Goal: Transaction & Acquisition: Obtain resource

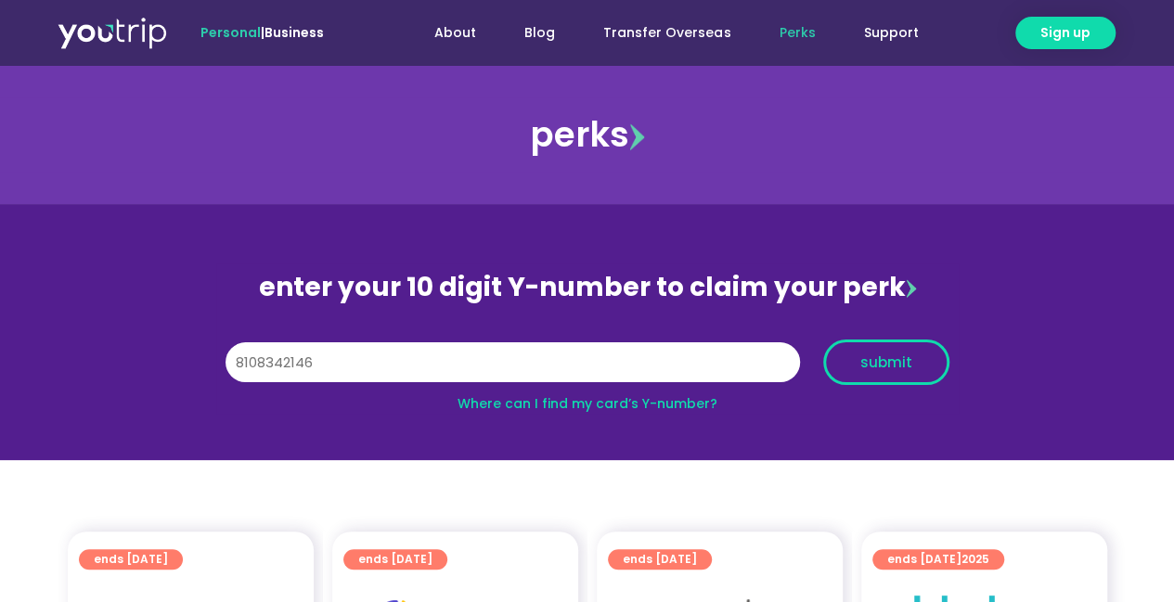
type input "8108342146"
click at [899, 356] on span "submit" at bounding box center [886, 363] width 52 height 14
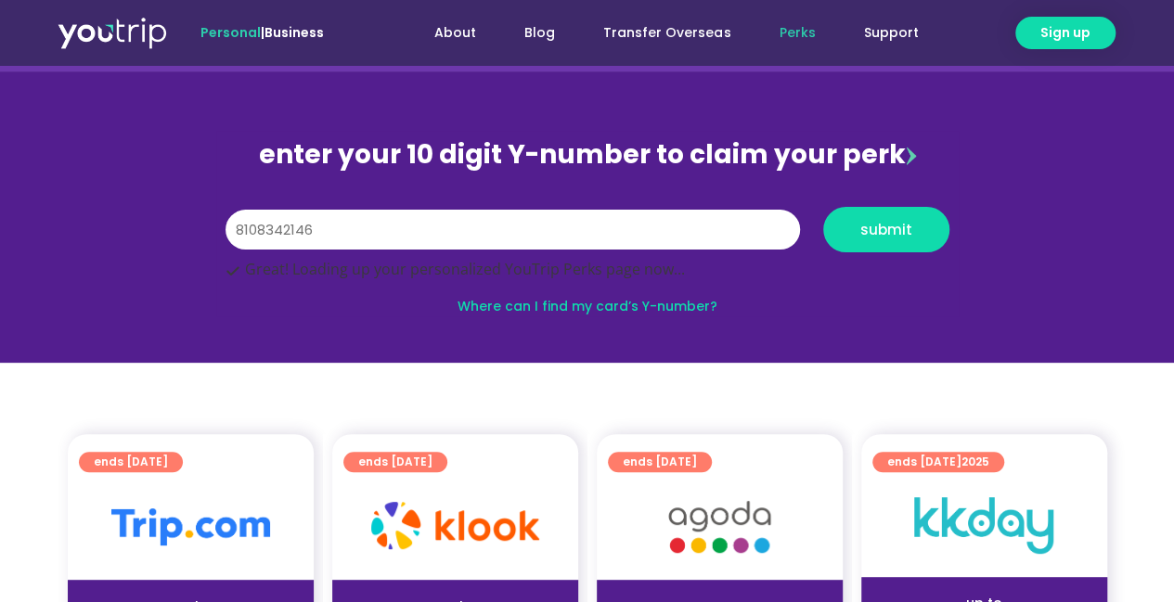
scroll to position [266, 0]
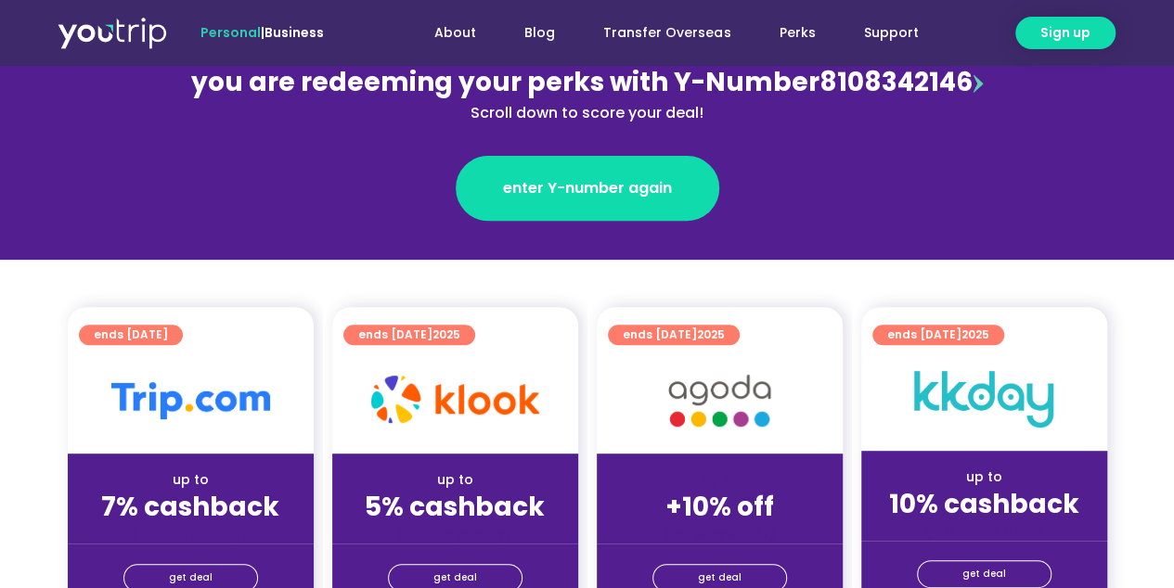
scroll to position [408, 0]
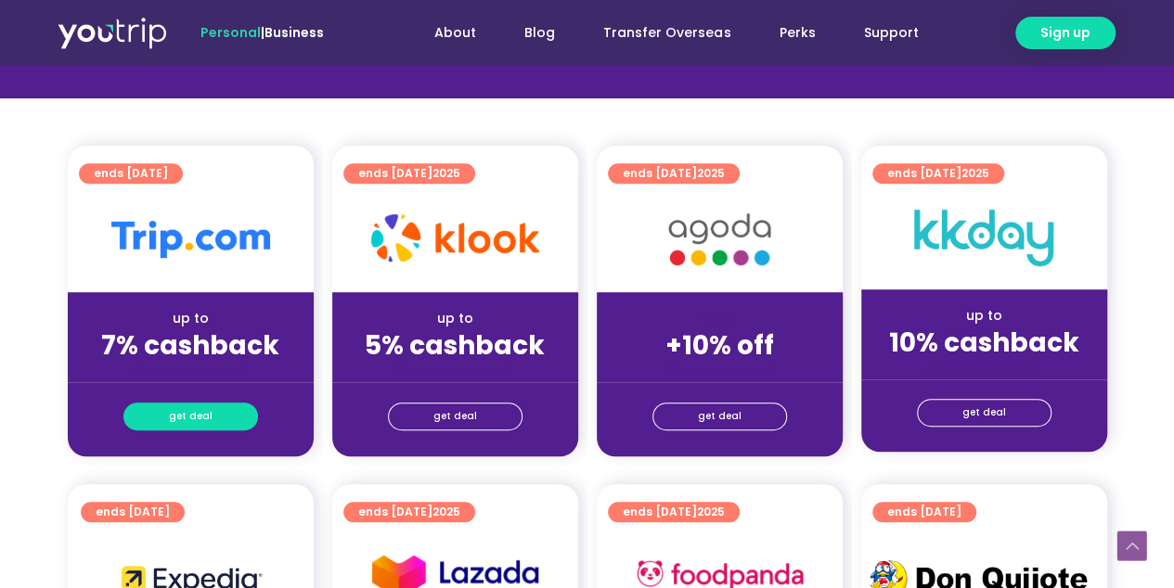
click at [199, 406] on span "get deal" at bounding box center [191, 417] width 44 height 26
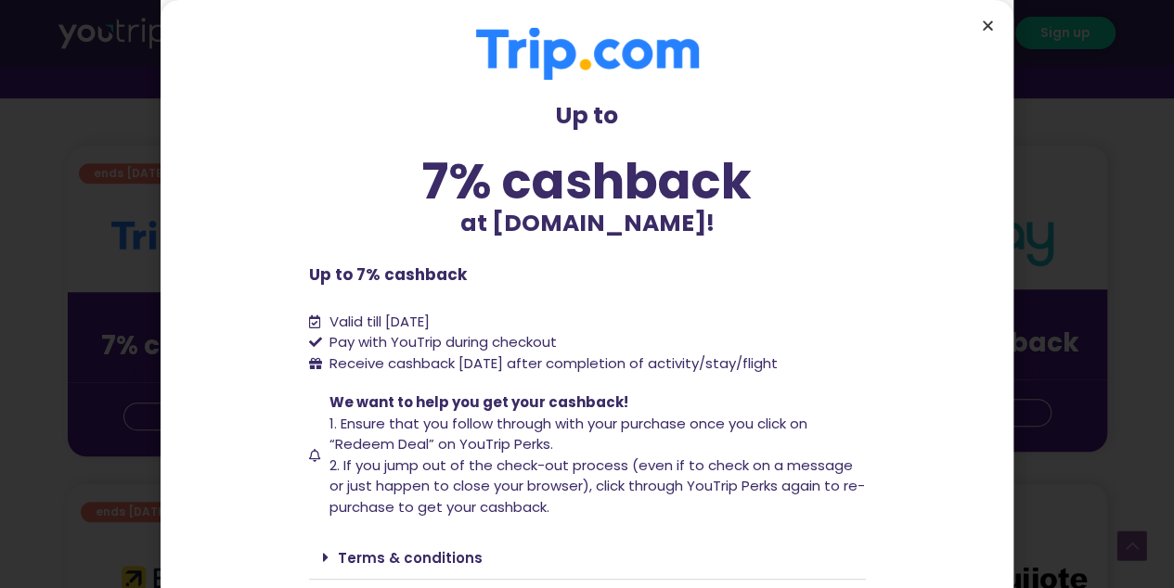
click at [982, 24] on icon "Close" at bounding box center [988, 26] width 14 height 14
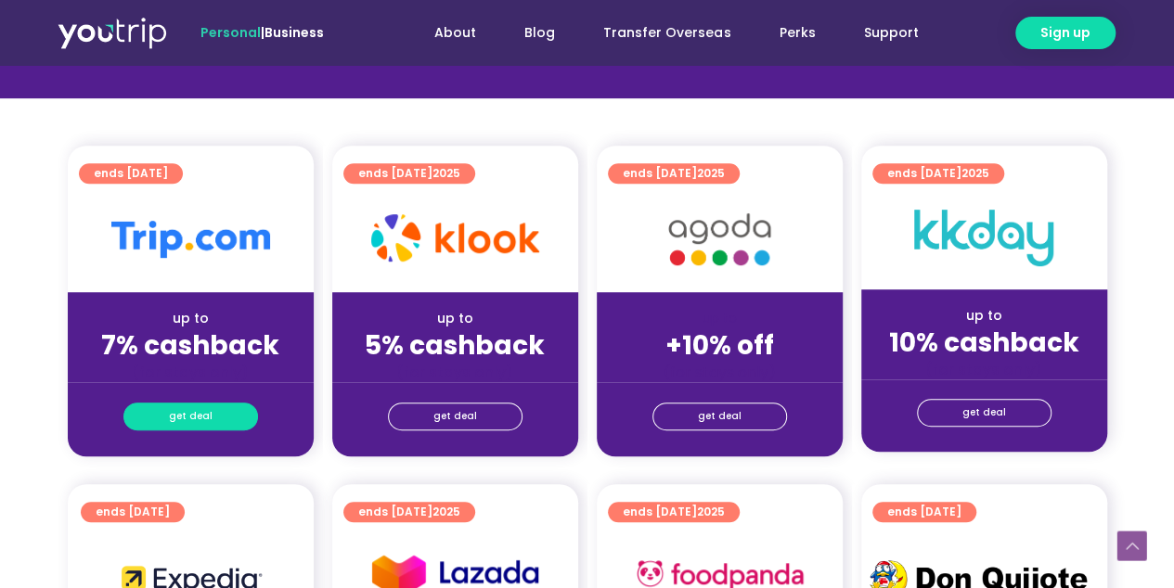
click at [231, 408] on link "get deal" at bounding box center [190, 417] width 135 height 28
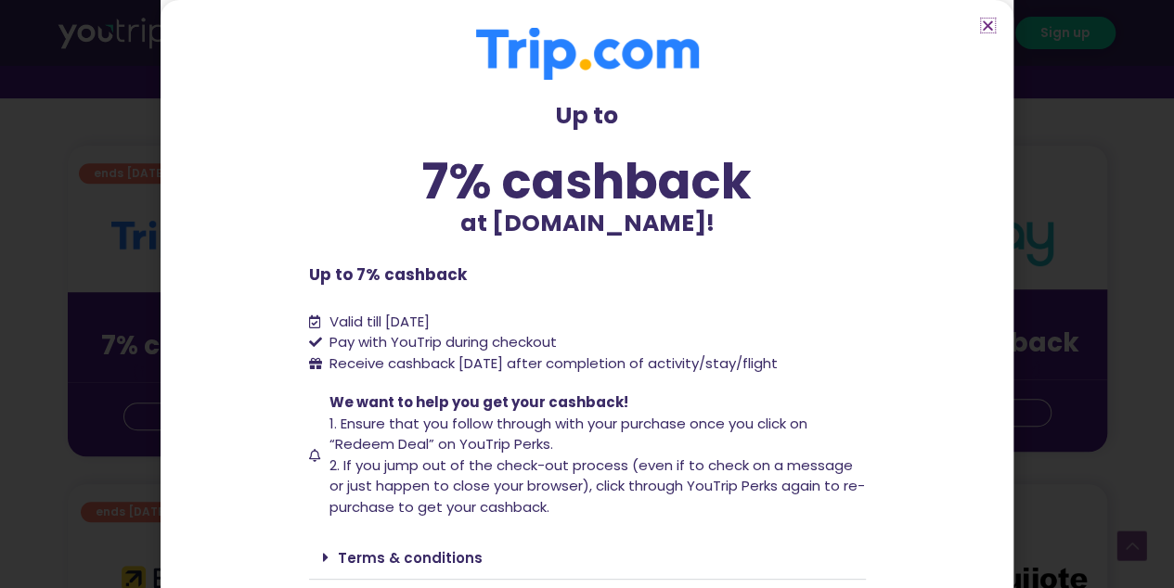
scroll to position [119, 0]
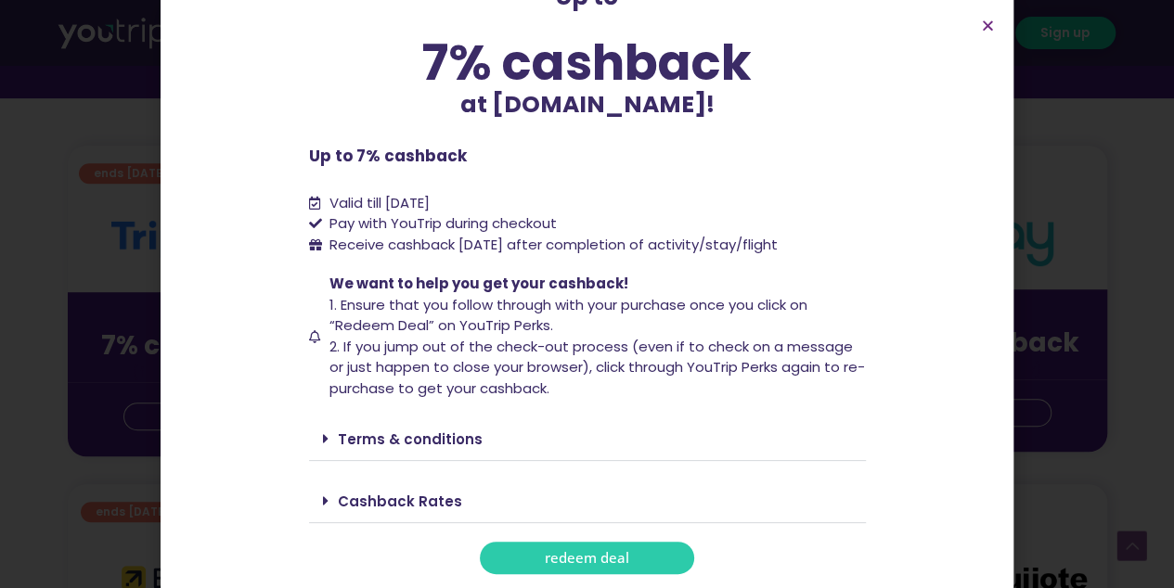
click at [536, 567] on link "redeem deal" at bounding box center [587, 558] width 214 height 32
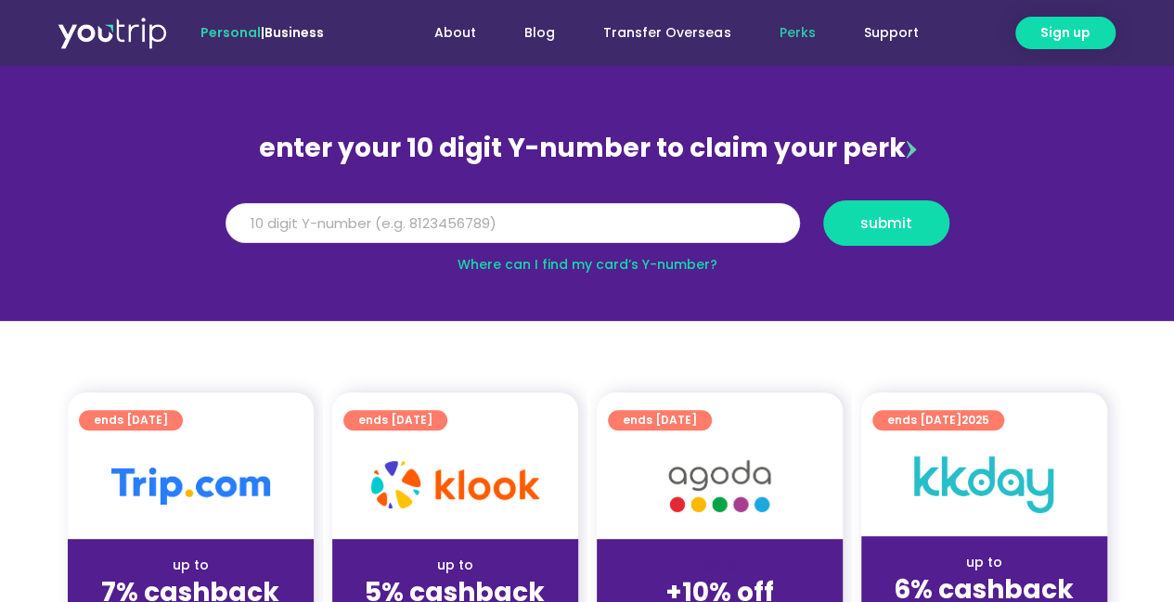
click at [524, 222] on input "Y Number" at bounding box center [513, 223] width 575 height 41
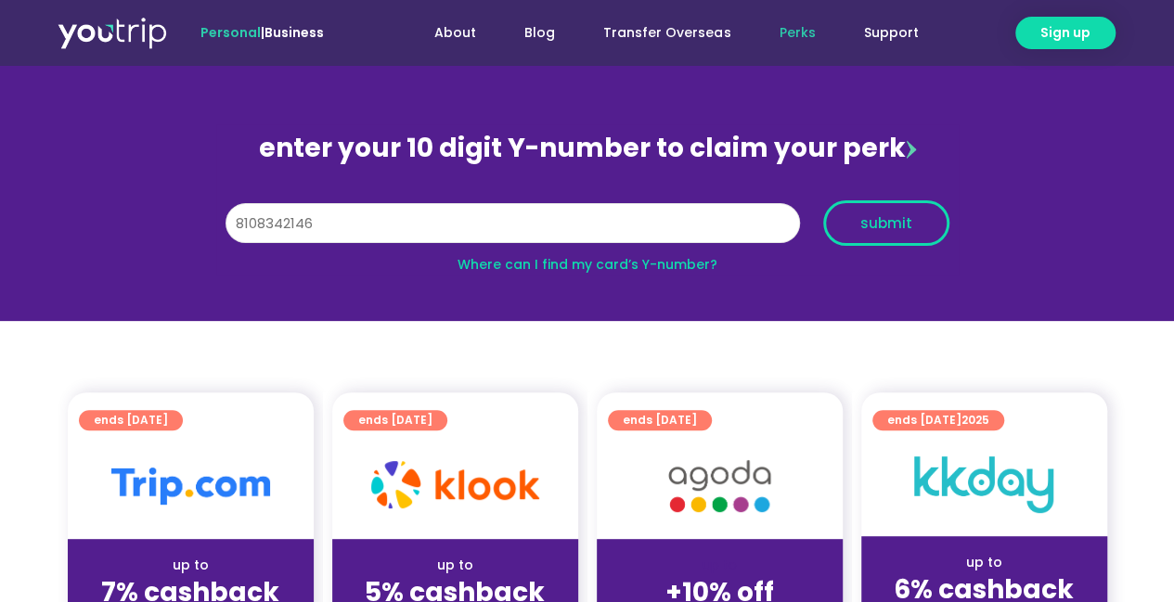
type input "8108342146"
click at [906, 218] on span "submit" at bounding box center [886, 223] width 52 height 14
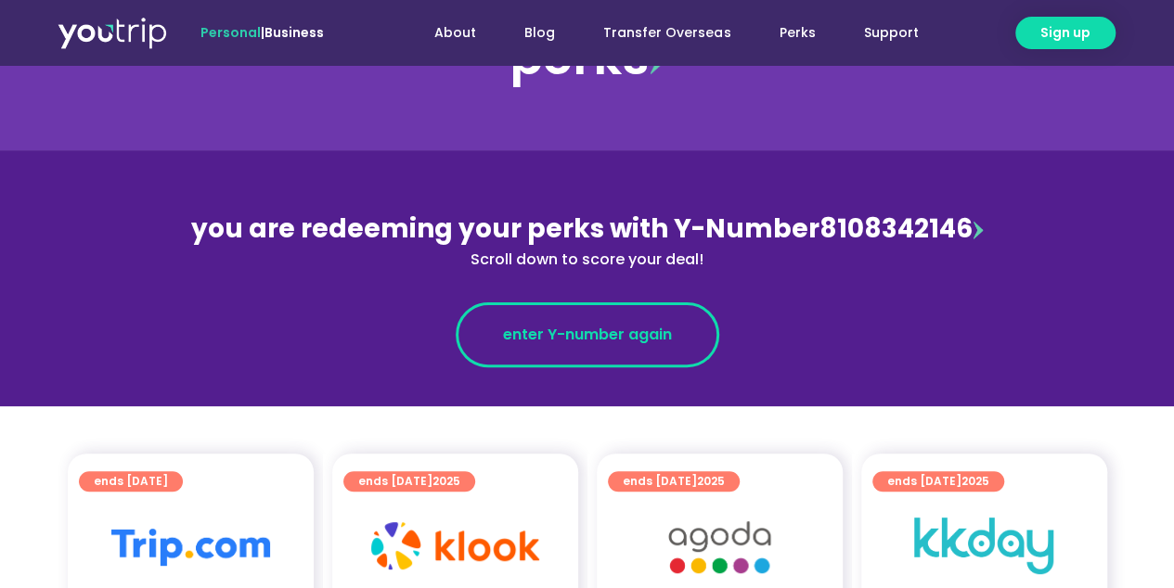
click at [627, 321] on link "enter Y-number again" at bounding box center [588, 335] width 264 height 65
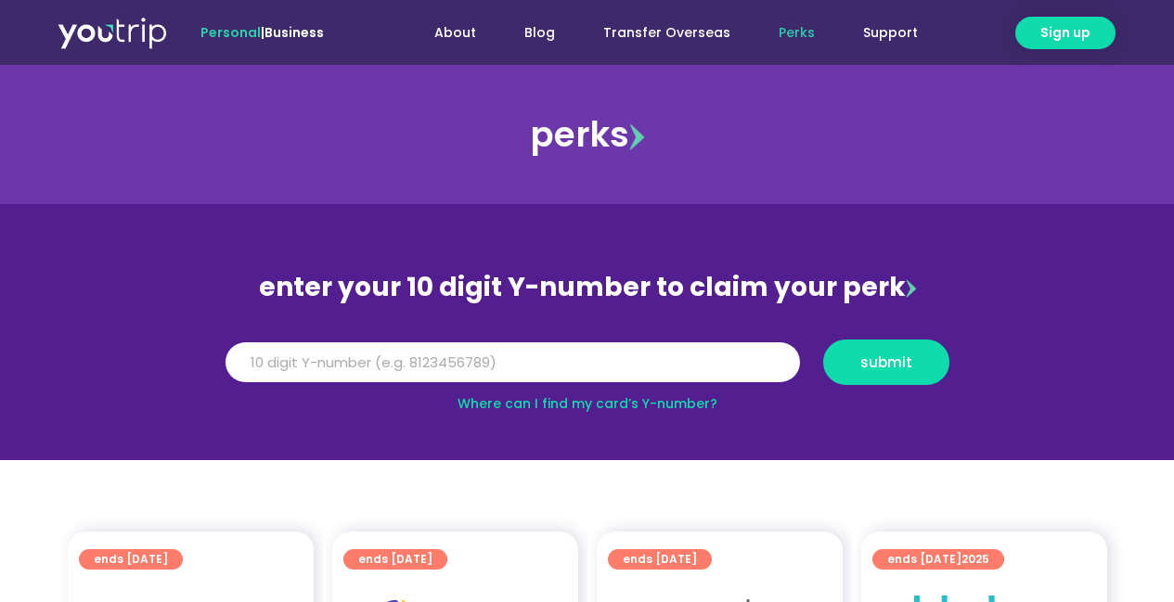
click at [577, 343] on input "Y Number" at bounding box center [513, 363] width 575 height 41
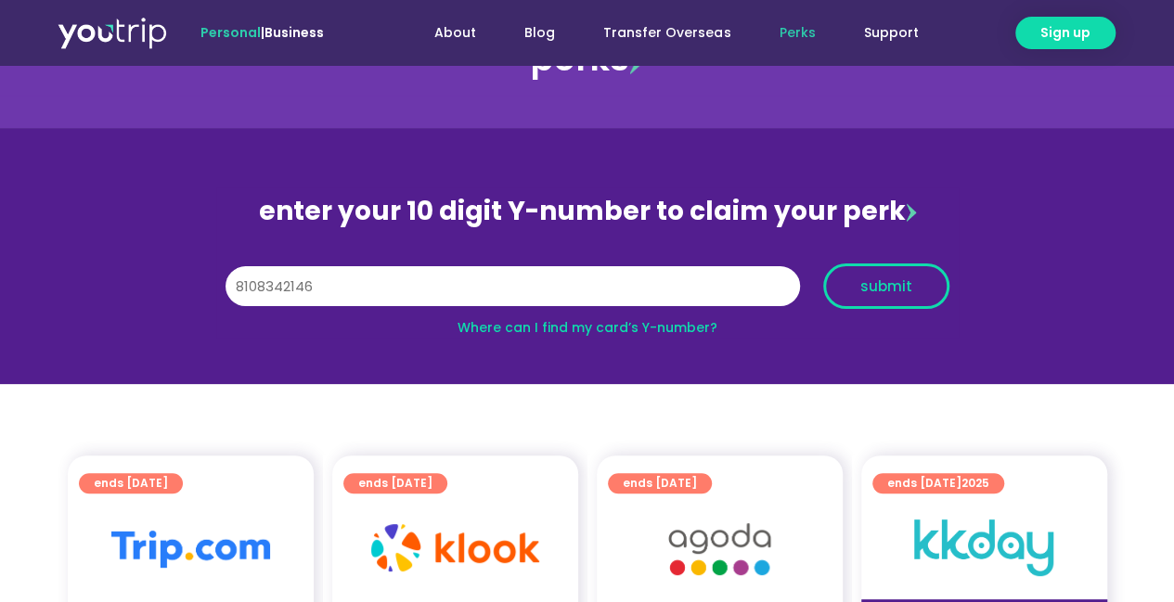
type input "8108342146"
click at [921, 289] on span "submit" at bounding box center [886, 286] width 95 height 14
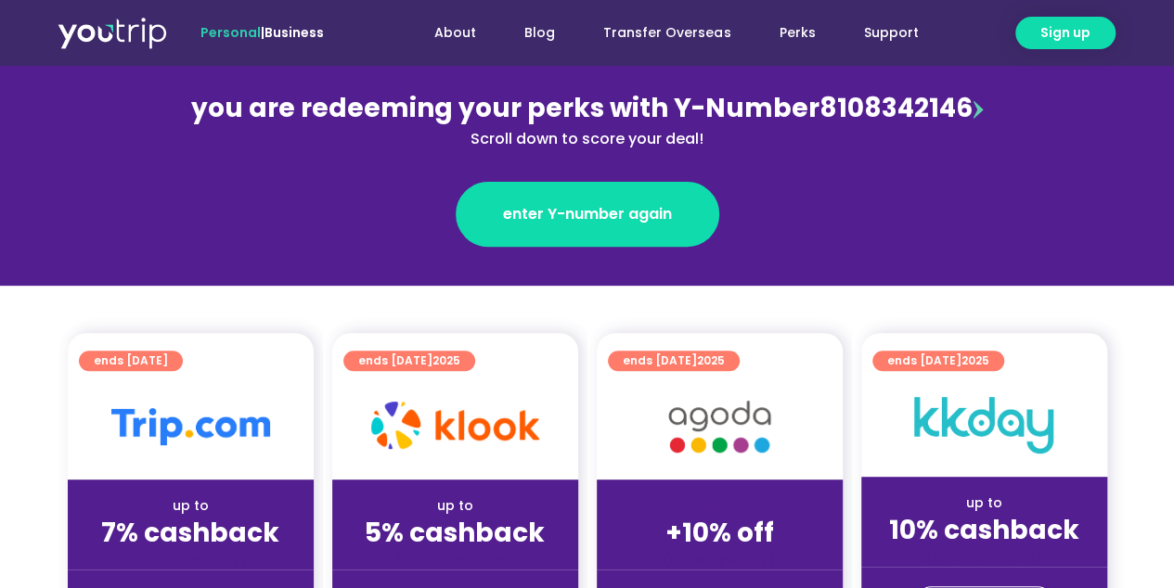
click at [189, 439] on img at bounding box center [190, 426] width 159 height 37
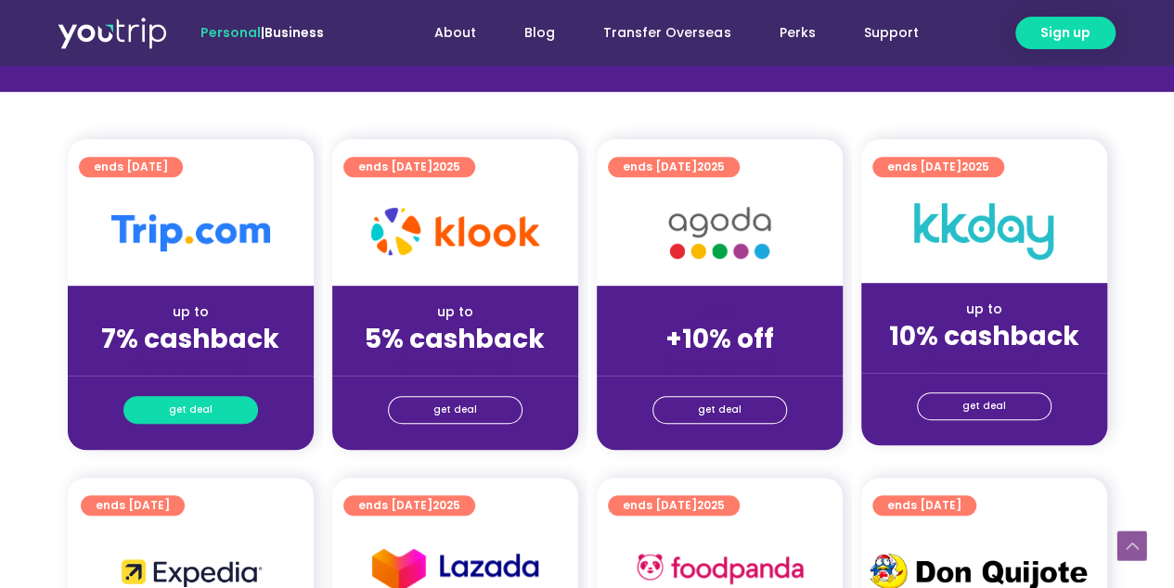
click at [186, 407] on span "get deal" at bounding box center [191, 410] width 44 height 26
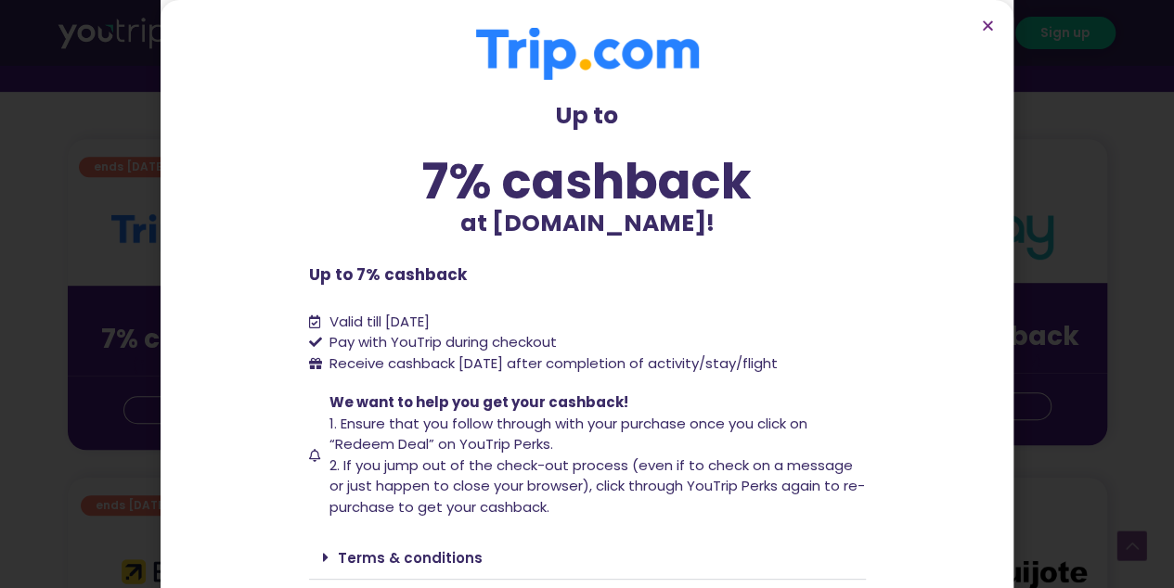
click at [375, 250] on div "Up to 7% cashback at [DOMAIN_NAME]! Up to 7% cashback at [DOMAIN_NAME]! Up to 7…" at bounding box center [587, 361] width 557 height 666
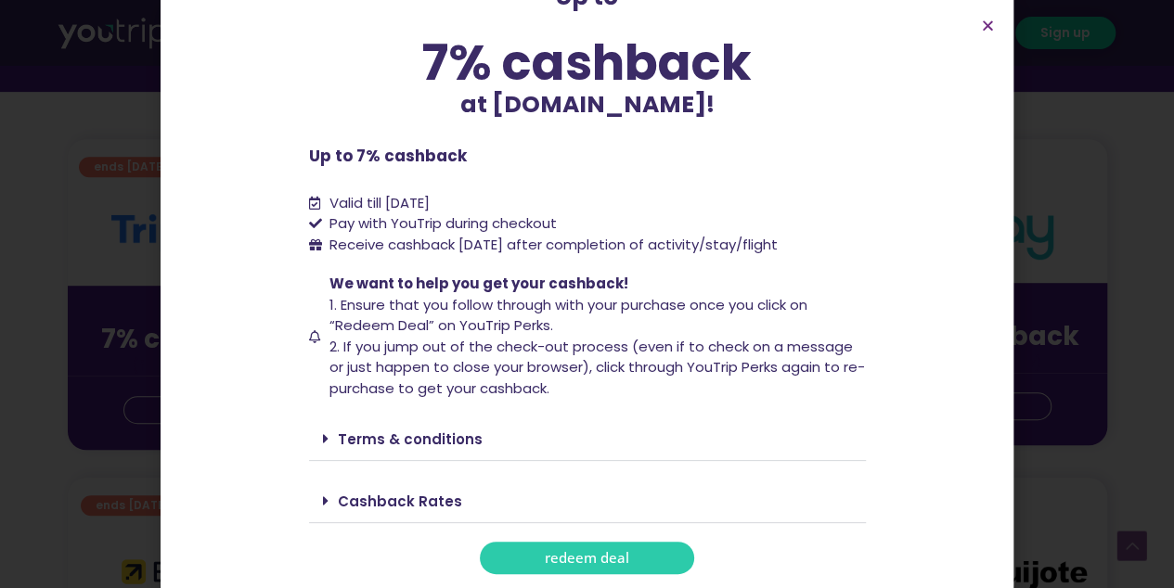
click at [622, 562] on link "redeem deal" at bounding box center [587, 558] width 214 height 32
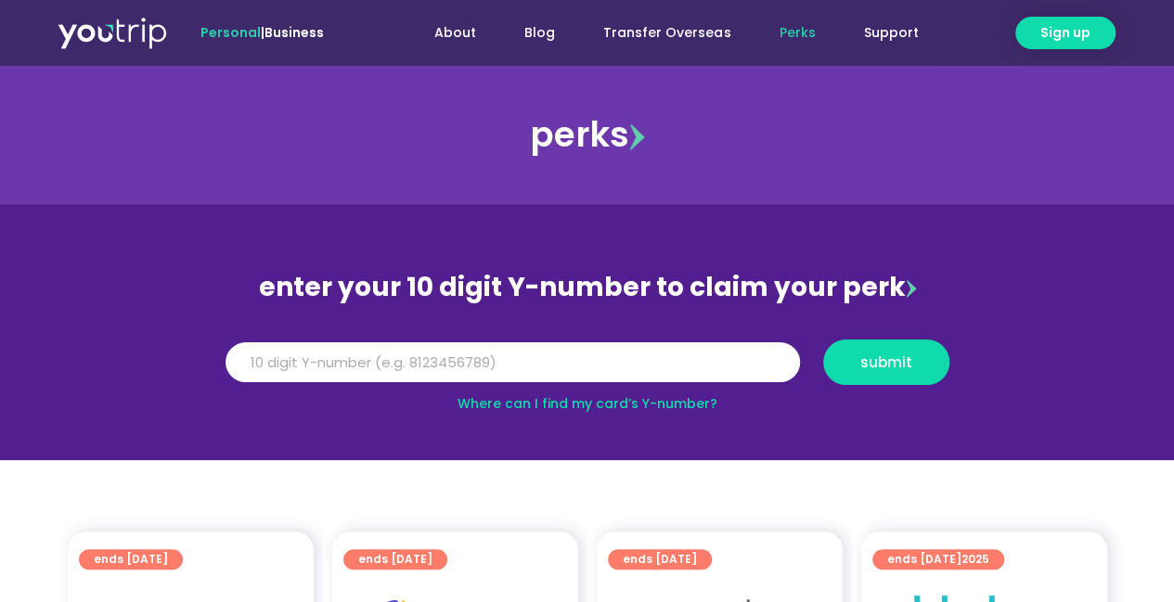
type input "8"
click at [558, 373] on input "8" at bounding box center [513, 363] width 575 height 41
type input "8108342146"
click at [823, 340] on button "submit" at bounding box center [886, 362] width 126 height 45
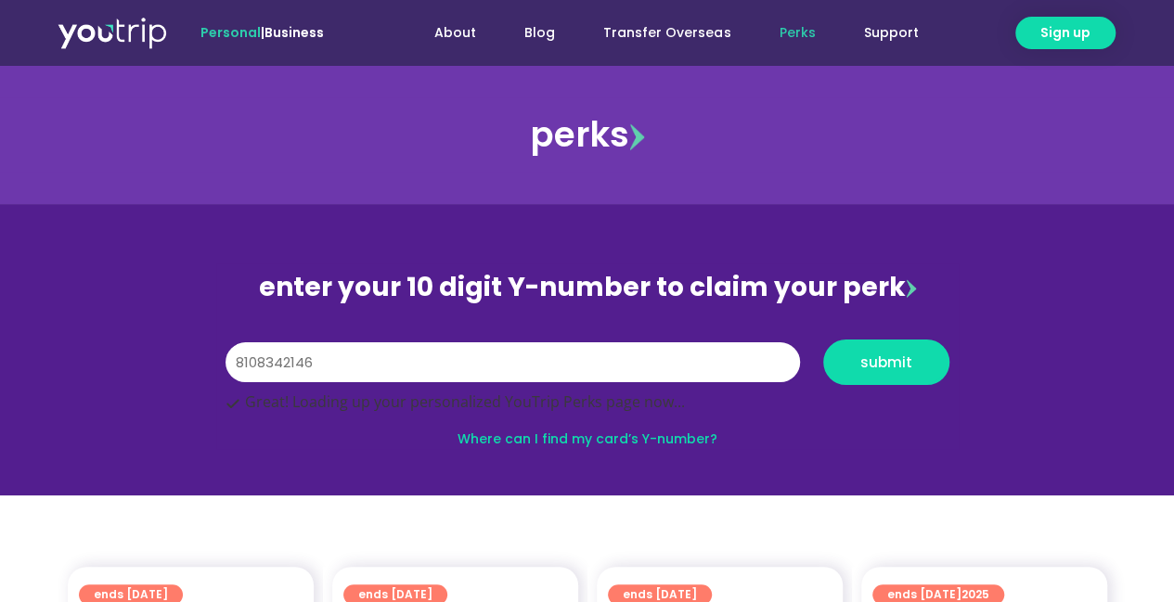
scroll to position [57, 0]
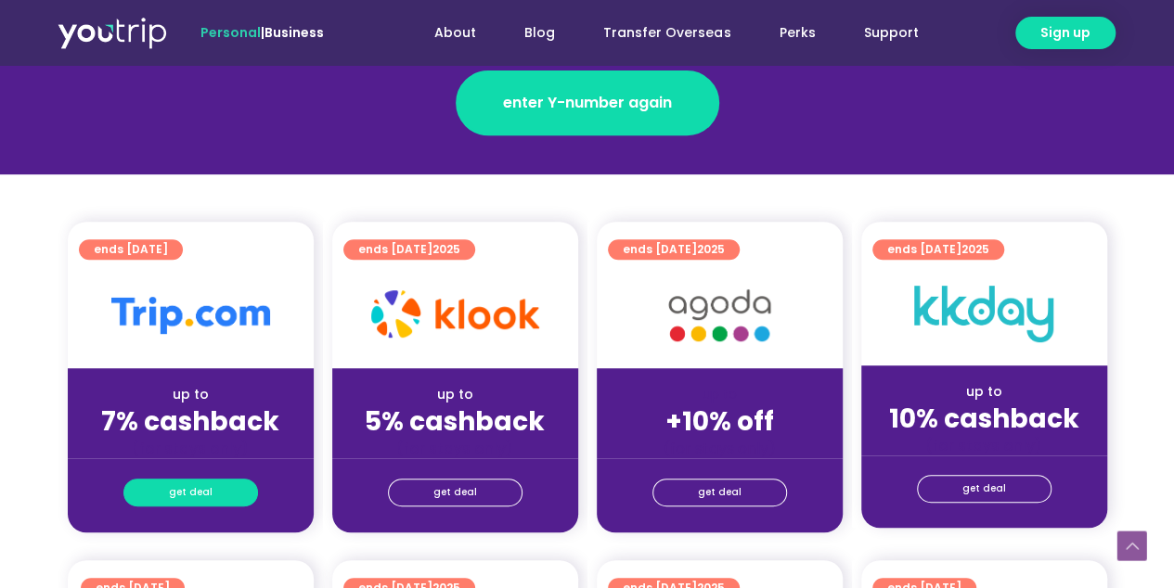
click at [139, 484] on link "get deal" at bounding box center [190, 493] width 135 height 28
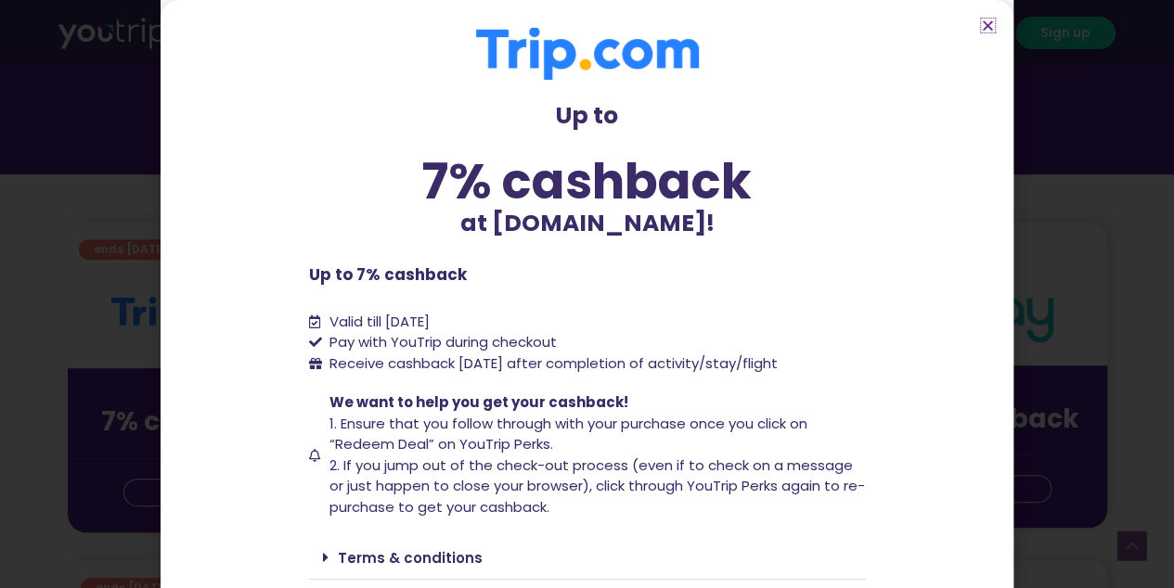
scroll to position [119, 0]
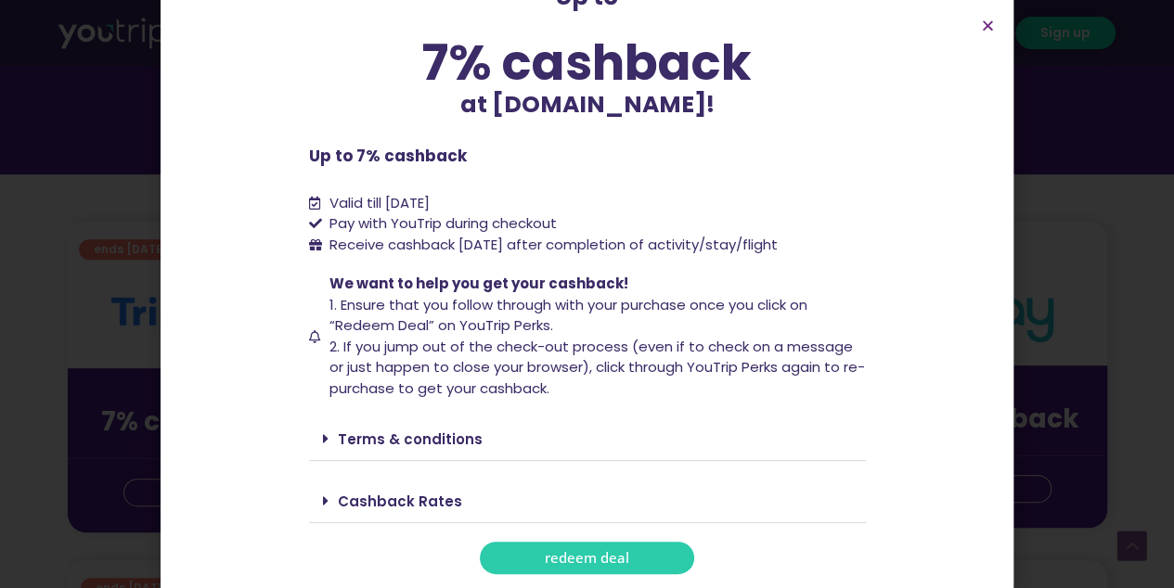
click at [546, 537] on div "Up to 7% cashback at Trip.com! Up to 7% cashback at Trip.com! Up to 7% cashback…" at bounding box center [587, 242] width 557 height 666
click at [525, 565] on link "redeem deal" at bounding box center [587, 558] width 214 height 32
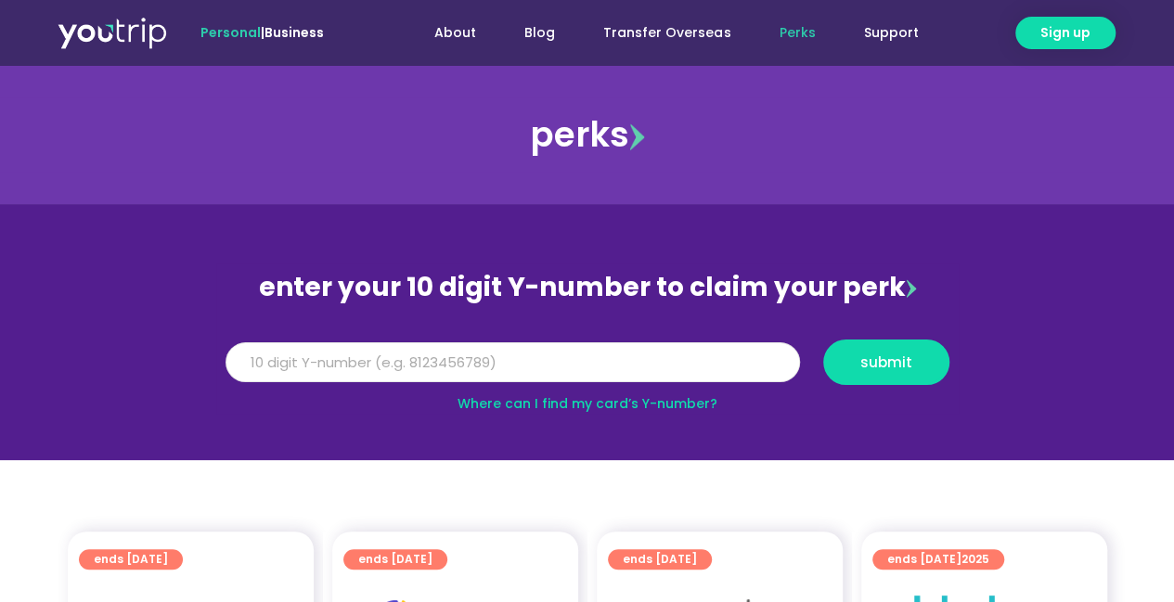
click at [362, 367] on input "Y Number" at bounding box center [513, 363] width 575 height 41
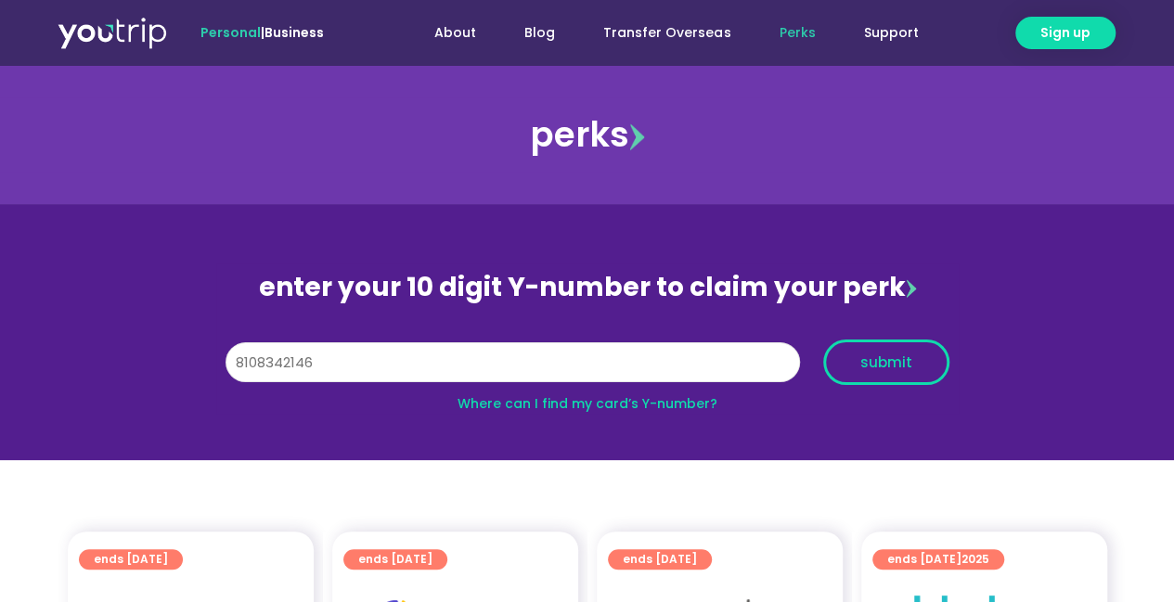
type input "8108342146"
click at [884, 367] on span "submit" at bounding box center [886, 363] width 52 height 14
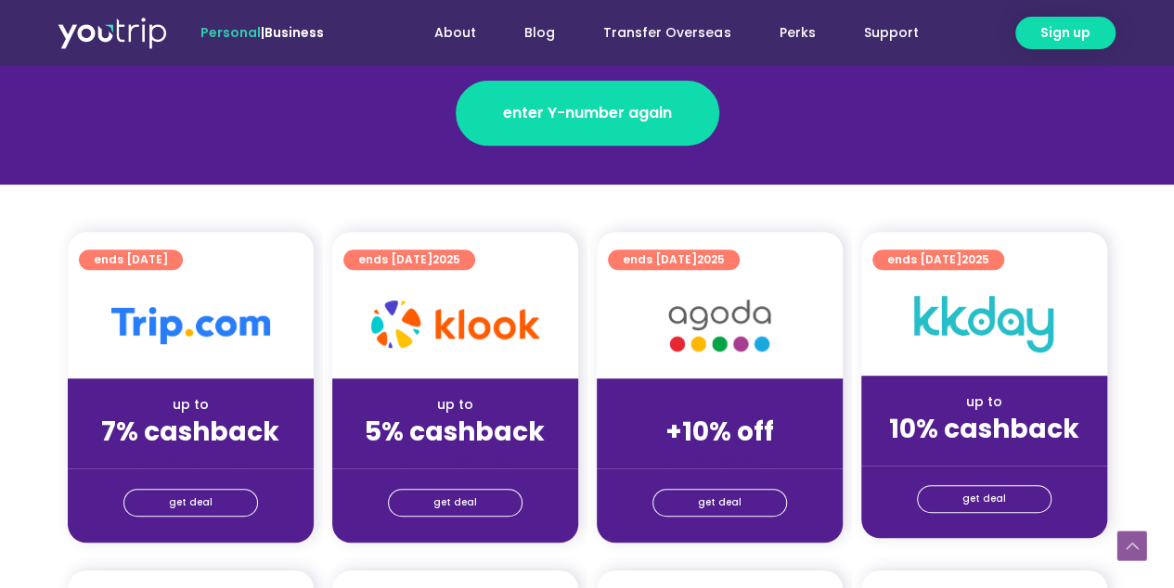
scroll to position [323, 0]
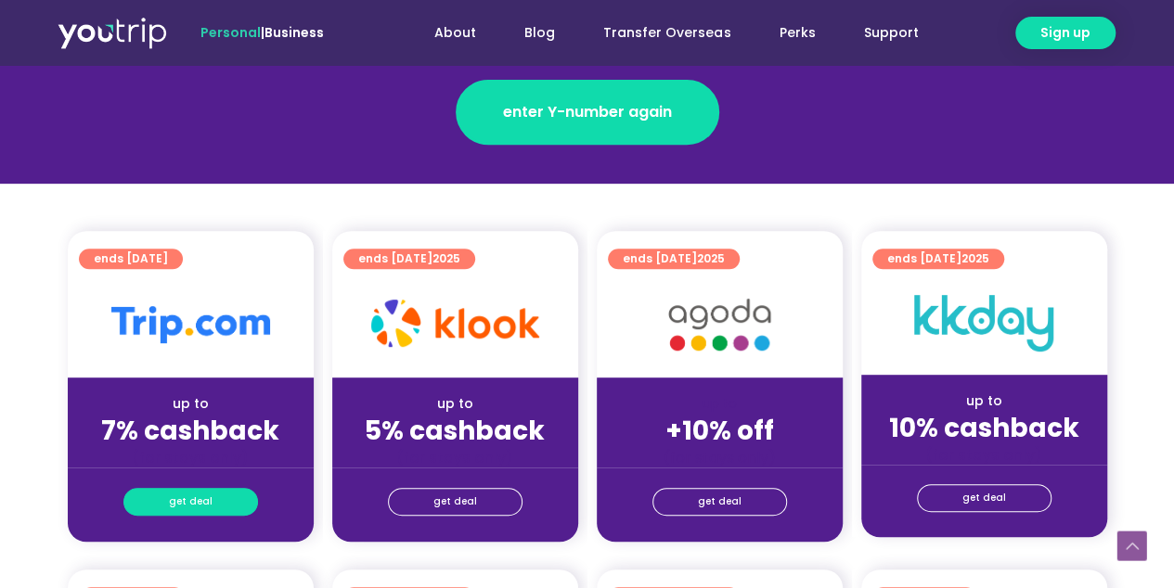
click at [208, 503] on span "get deal" at bounding box center [191, 502] width 44 height 26
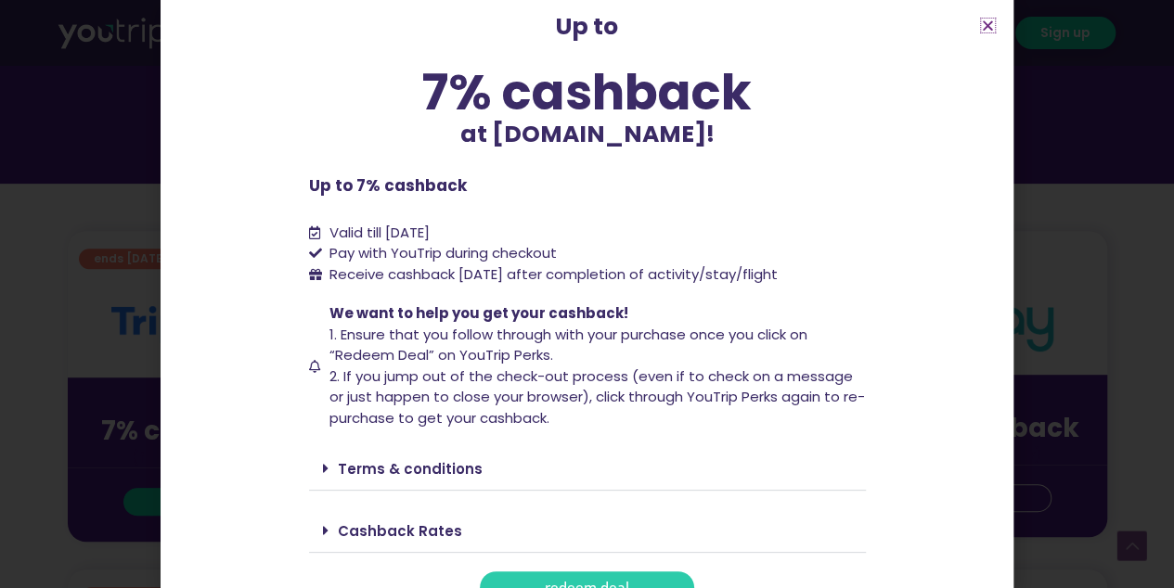
scroll to position [119, 0]
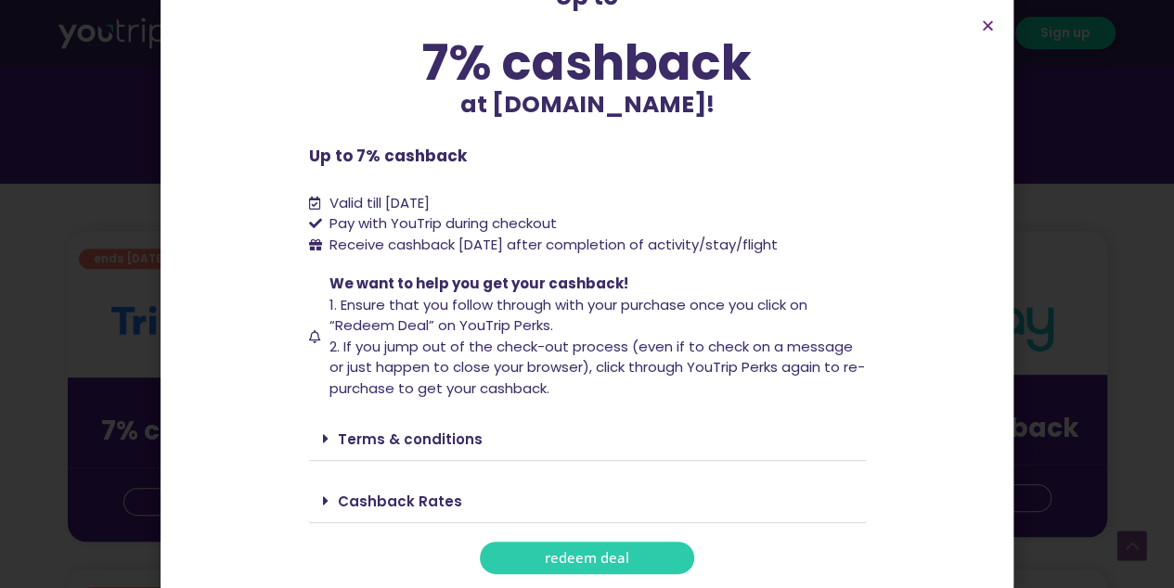
click at [563, 575] on section "Up to 7% cashback at [DOMAIN_NAME]! Up to 7% cashback at [DOMAIN_NAME]! Up to 7…" at bounding box center [587, 241] width 853 height 721
click at [574, 567] on link "redeem deal" at bounding box center [587, 558] width 214 height 32
